Goal: Task Accomplishment & Management: Use online tool/utility

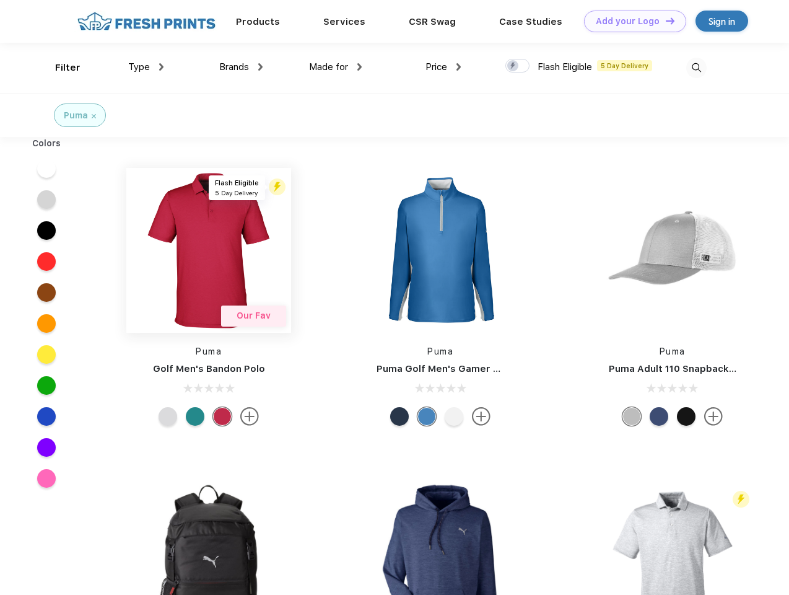
scroll to position [1, 0]
click at [630, 21] on link "Add your Logo Design Tool" at bounding box center [635, 22] width 102 height 22
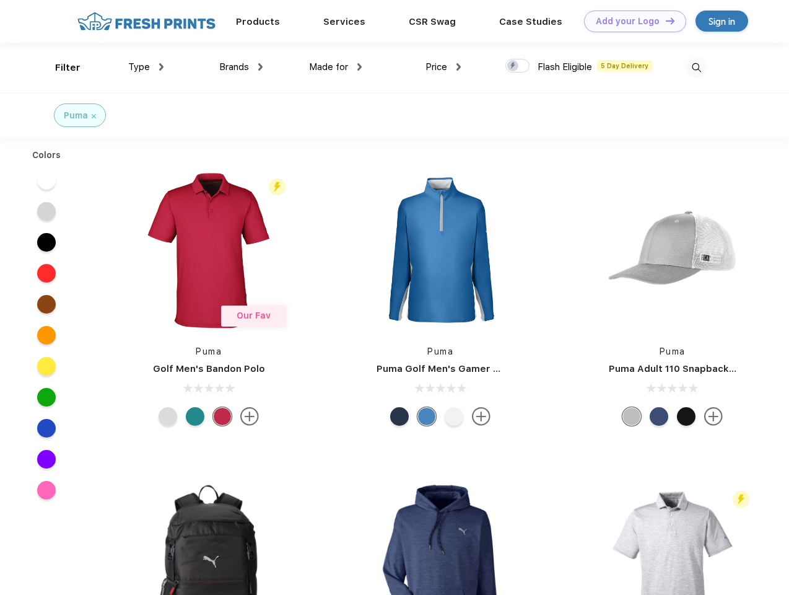
click at [0, 0] on div "Design Tool" at bounding box center [0, 0] width 0 height 0
click at [664, 20] on link "Add your Logo Design Tool" at bounding box center [635, 22] width 102 height 22
click at [59, 68] on div "Filter" at bounding box center [67, 68] width 25 height 14
click at [146, 67] on span "Type" at bounding box center [139, 66] width 22 height 11
click at [241, 67] on span "Brands" at bounding box center [234, 66] width 30 height 11
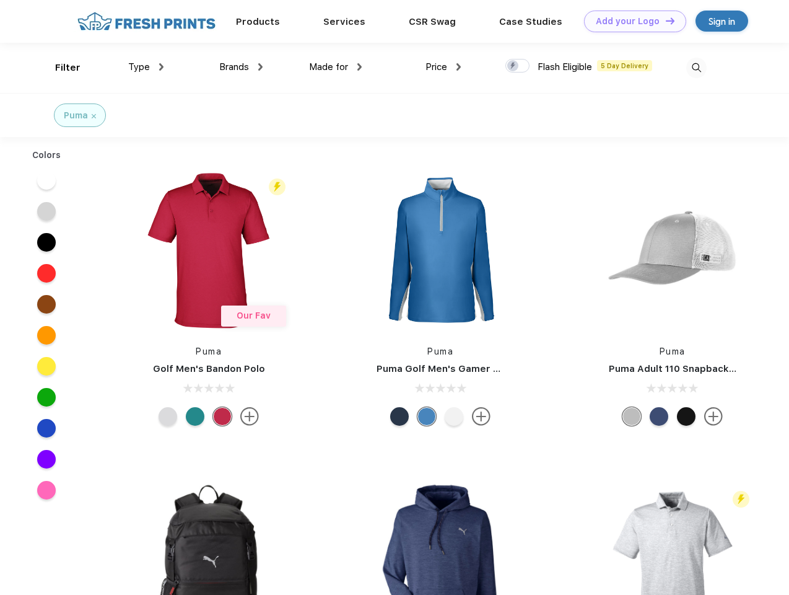
click at [336, 67] on span "Made for" at bounding box center [328, 66] width 39 height 11
click at [443, 67] on span "Price" at bounding box center [436, 66] width 22 height 11
click at [518, 66] on div at bounding box center [517, 66] width 24 height 14
click at [513, 66] on input "checkbox" at bounding box center [509, 62] width 8 height 8
click at [696, 68] on img at bounding box center [696, 68] width 20 height 20
